Goal: Information Seeking & Learning: Learn about a topic

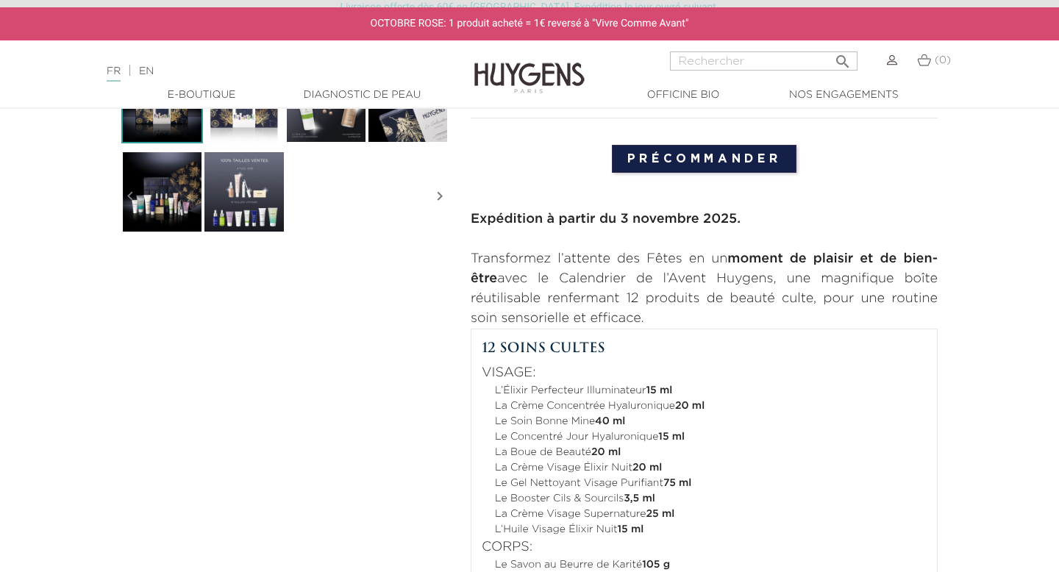
scroll to position [472, 0]
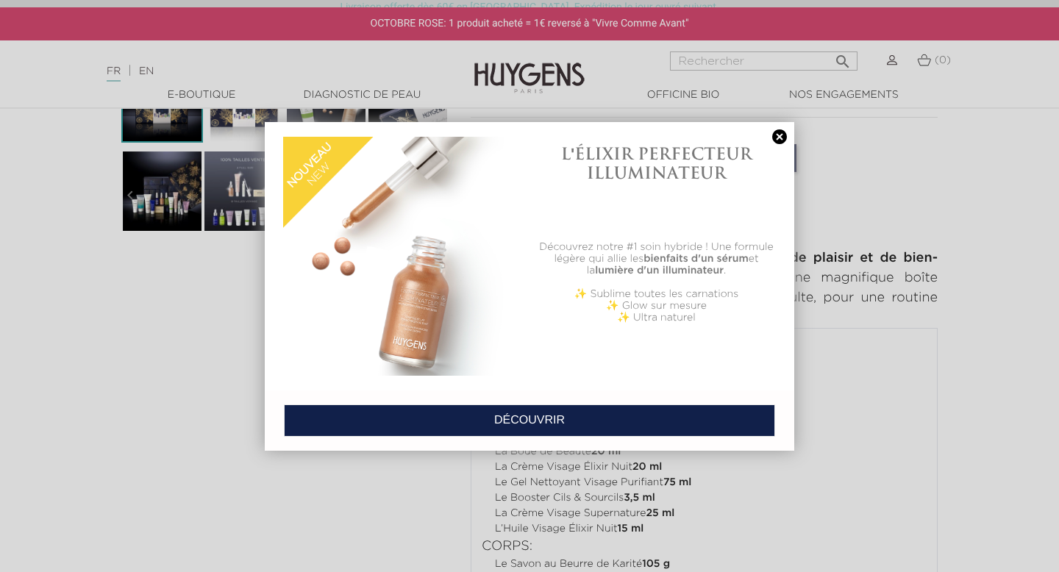
click at [779, 134] on link at bounding box center [780, 136] width 21 height 15
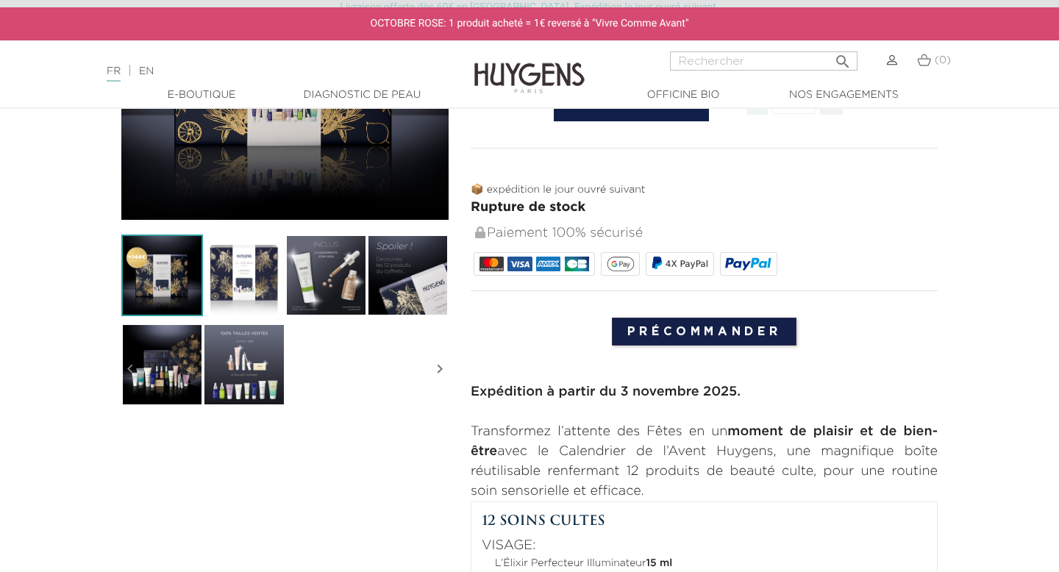
scroll to position [219, 0]
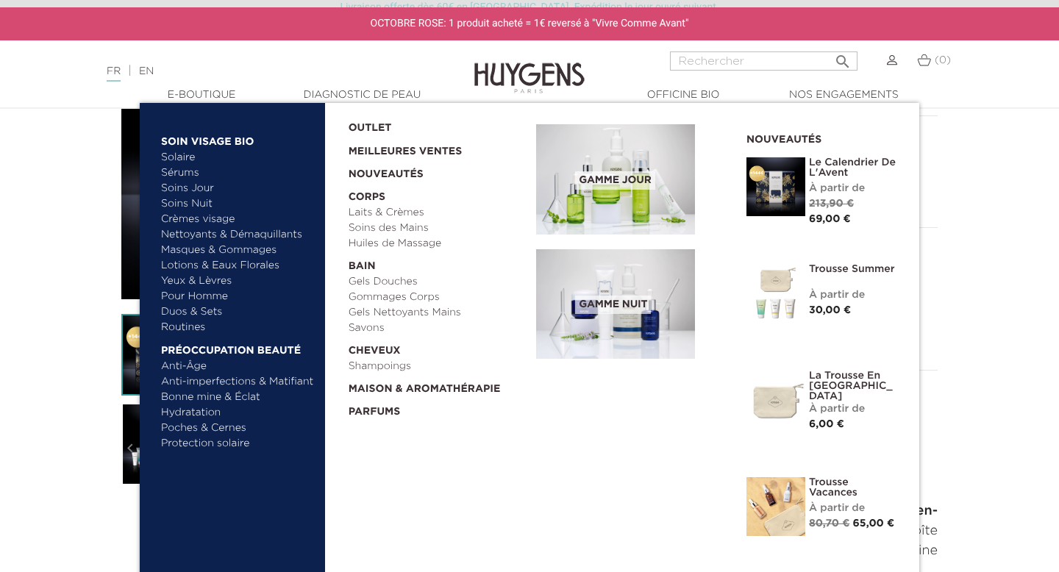
click at [185, 223] on link "Crèmes visage" at bounding box center [238, 219] width 154 height 15
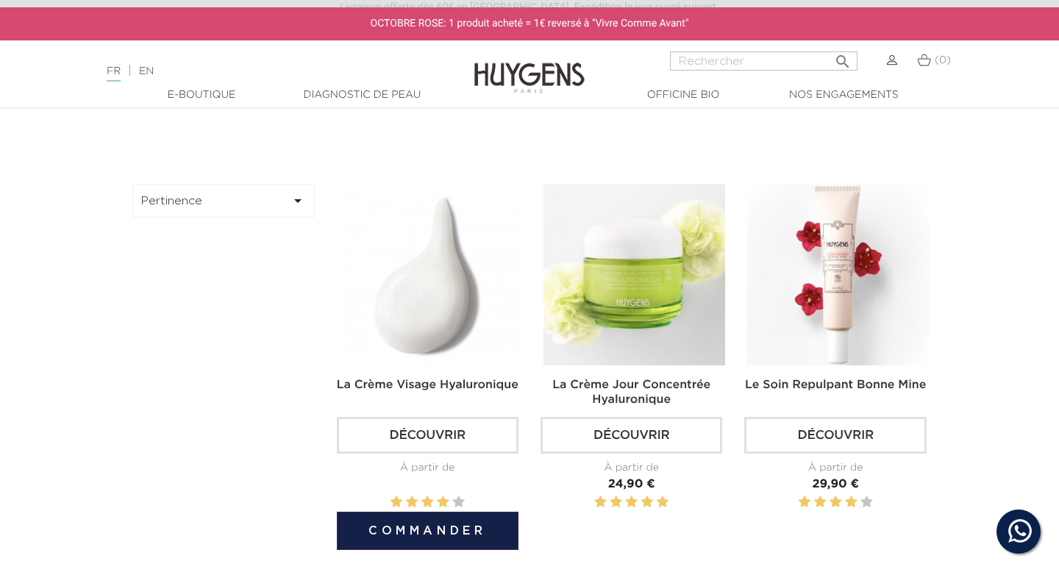
scroll to position [399, 0]
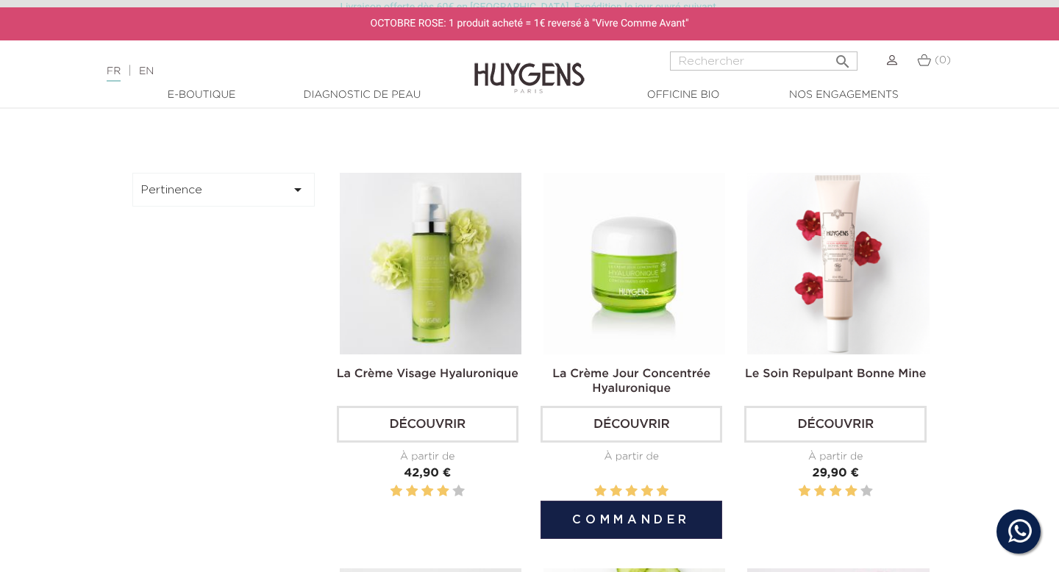
click at [618, 295] on img at bounding box center [635, 264] width 182 height 182
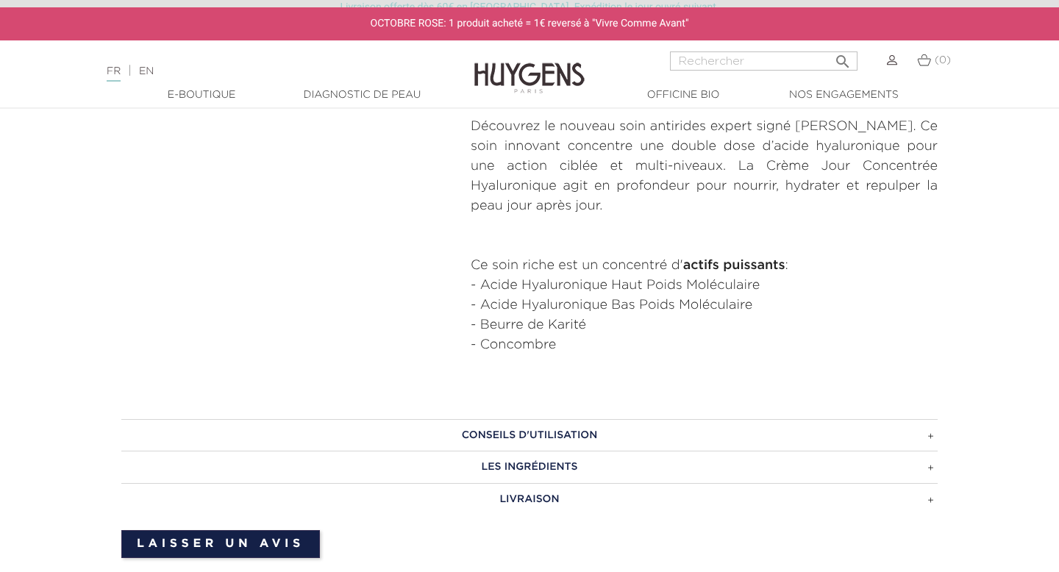
scroll to position [717, 0]
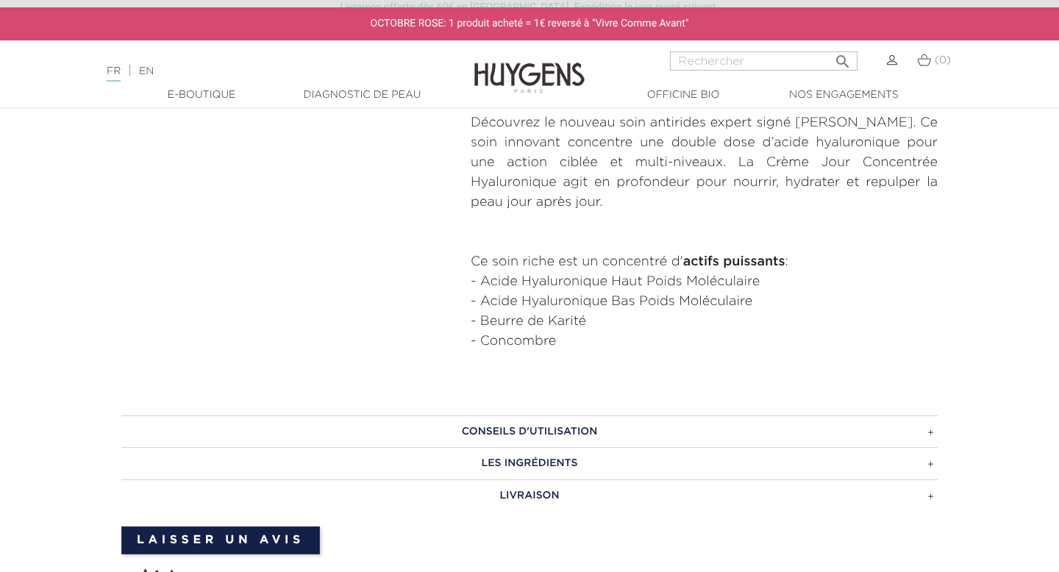
click at [598, 470] on h3 "Les ingrédients" at bounding box center [529, 463] width 817 height 32
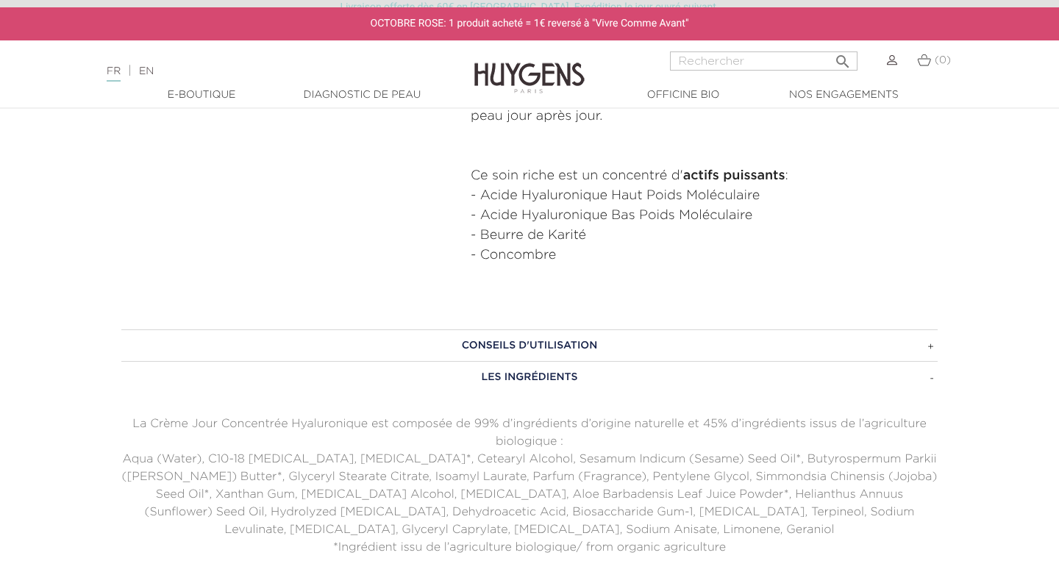
scroll to position [809, 0]
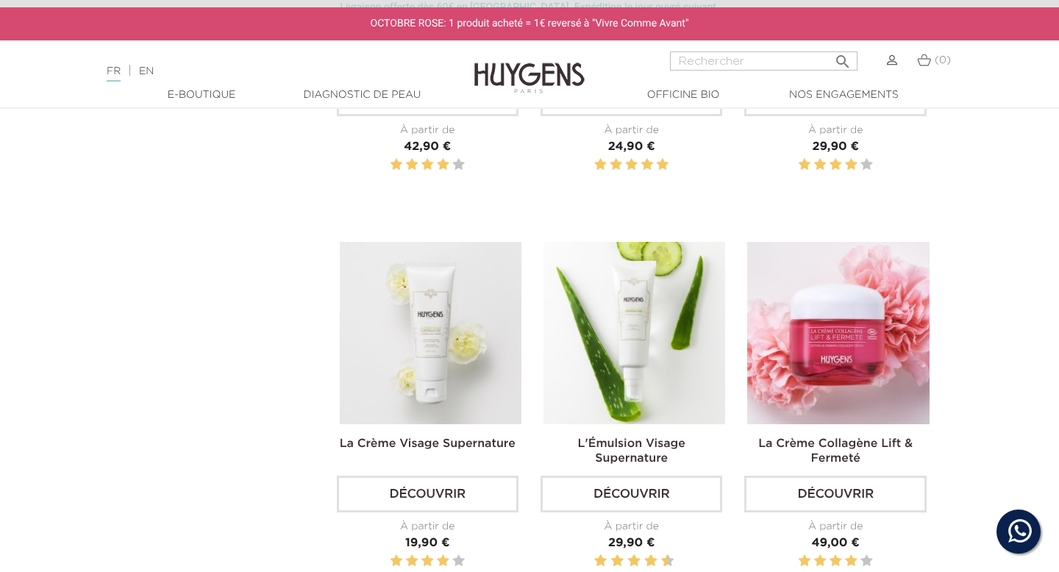
scroll to position [733, 0]
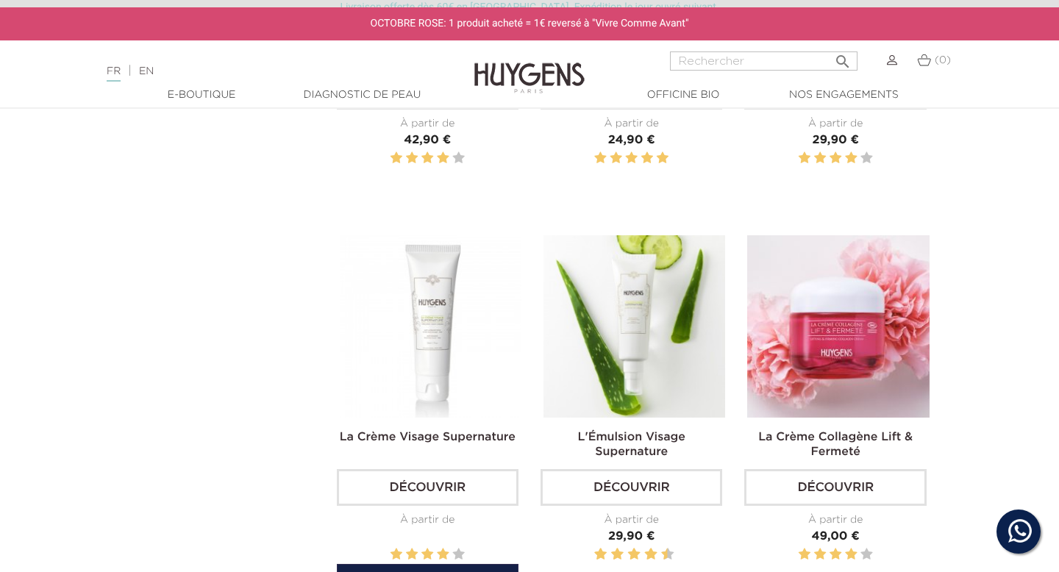
click at [453, 317] on img at bounding box center [431, 326] width 182 height 182
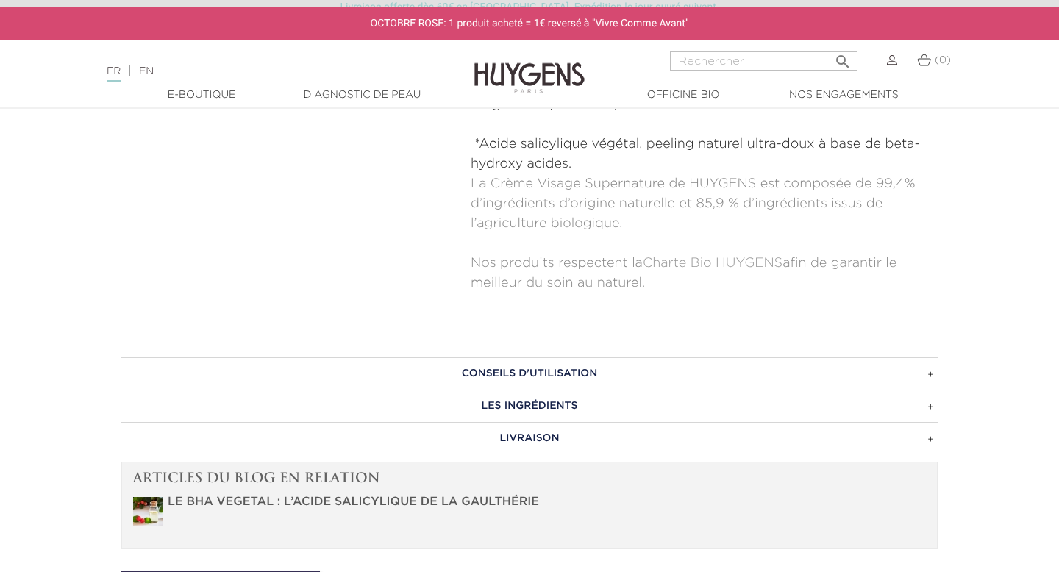
scroll to position [750, 0]
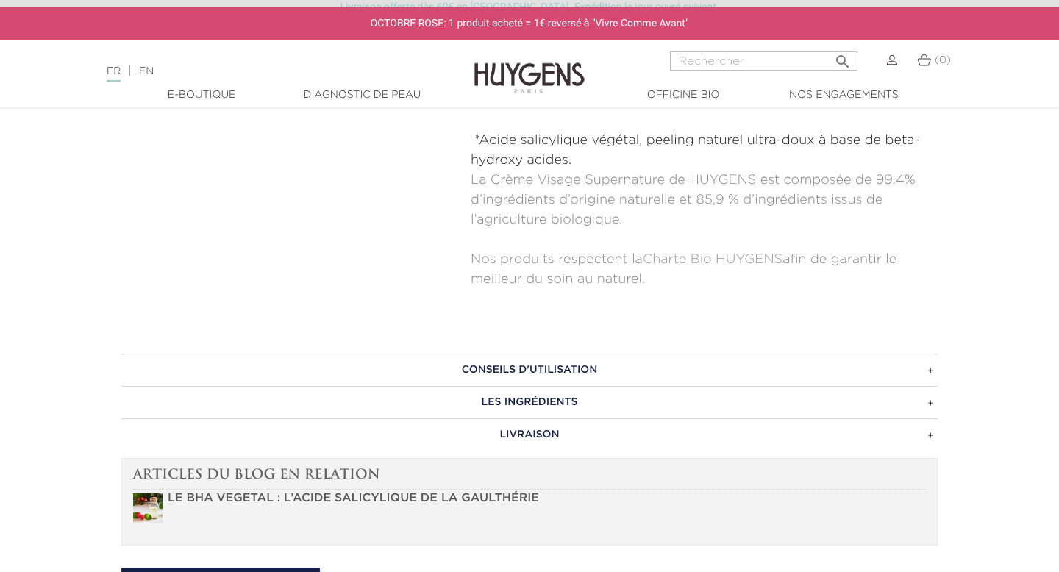
click at [427, 413] on h3 "LES INGRÉDIENTS" at bounding box center [529, 402] width 817 height 32
